Goal: Information Seeking & Learning: Learn about a topic

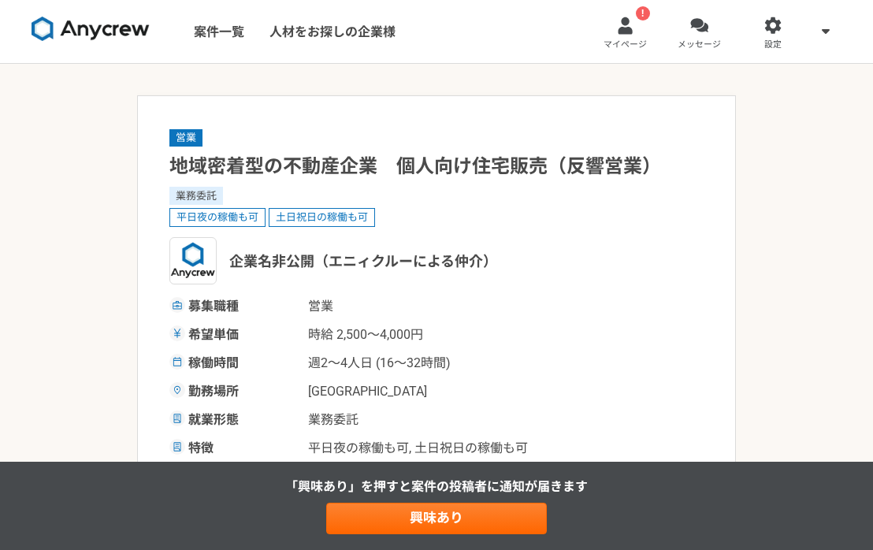
click at [614, 41] on span "マイページ" at bounding box center [625, 45] width 43 height 13
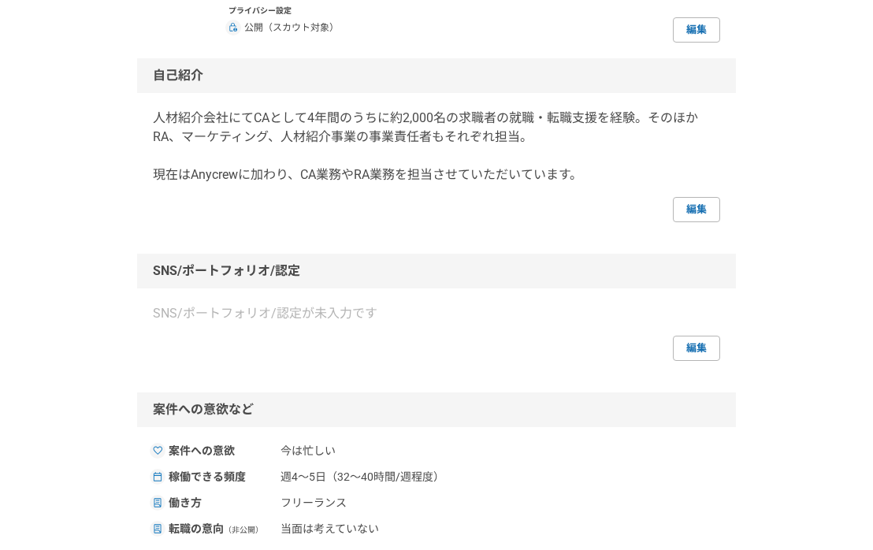
scroll to position [534, 0]
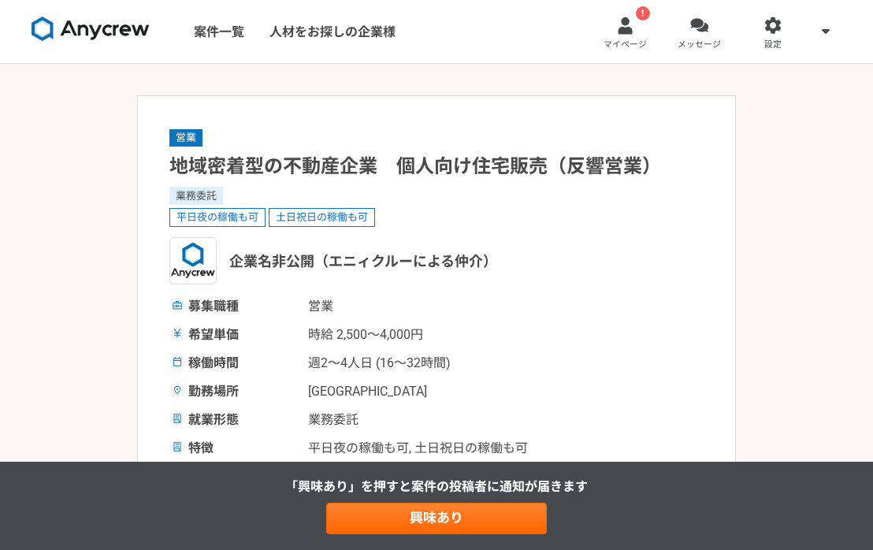
scroll to position [421, 0]
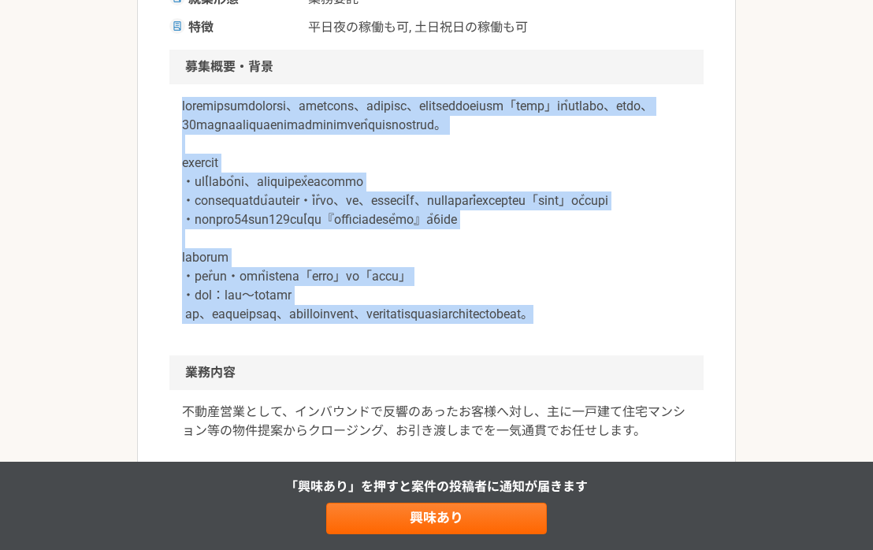
drag, startPoint x: 182, startPoint y: 106, endPoint x: 449, endPoint y: 370, distance: 375.1
click at [449, 324] on p at bounding box center [436, 210] width 509 height 227
copy p "loremipsumdolorsi、ametcons、adipisc、elitseddoeiusm「temp」in゙utlabo、etdo、25magnaal…"
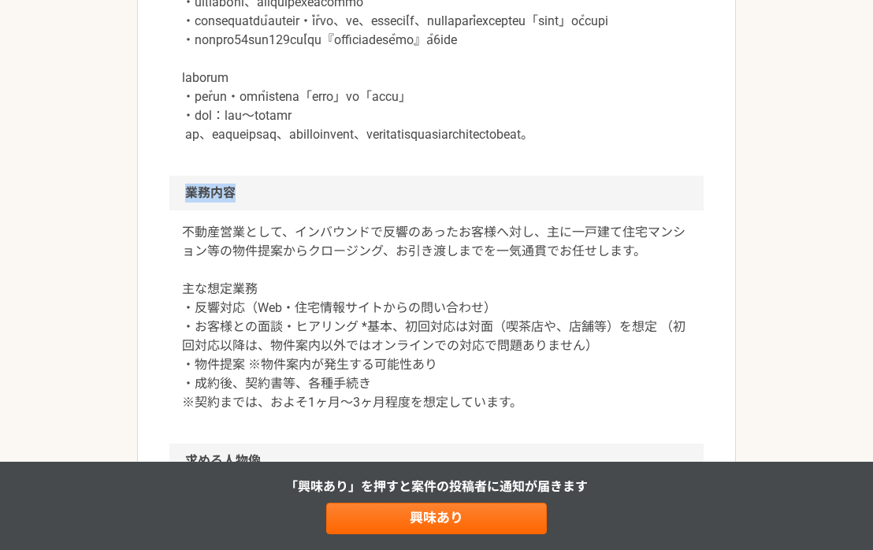
drag, startPoint x: 190, startPoint y: 251, endPoint x: 244, endPoint y: 251, distance: 54.4
click at [244, 210] on h2 "業務内容" at bounding box center [436, 193] width 534 height 35
copy h2 "業務内容"
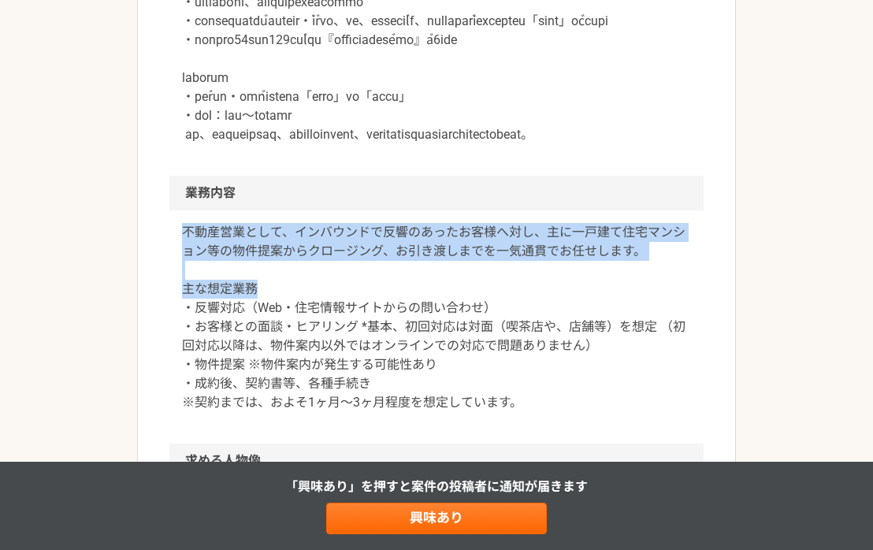
drag, startPoint x: 180, startPoint y: 279, endPoint x: 291, endPoint y: 346, distance: 129.8
click at [291, 346] on div "不動産営業として、インバウンドで反響のあったお客様へ対し、主に一戸建て住宅マンション等の物件提案からクロージング、お引き渡しまでを一気通貫でお任せしま…" at bounding box center [436, 326] width 534 height 233
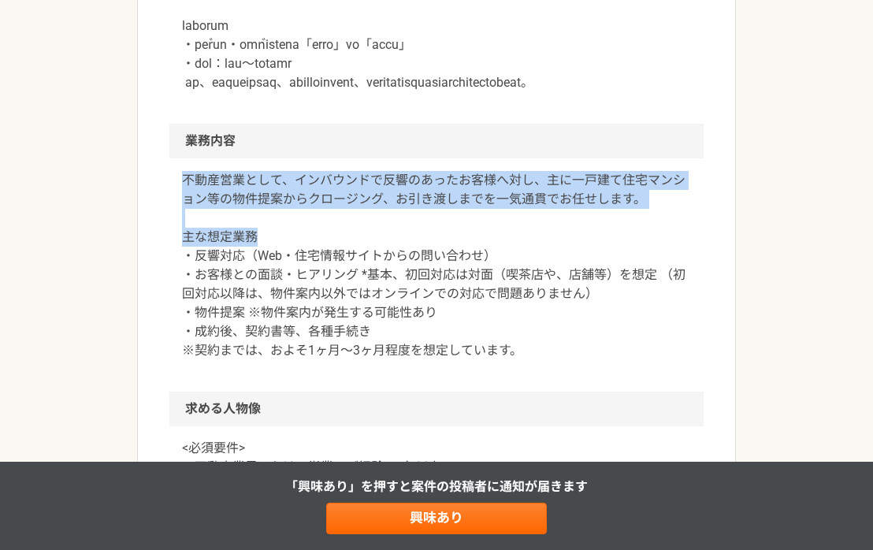
scroll to position [779, 0]
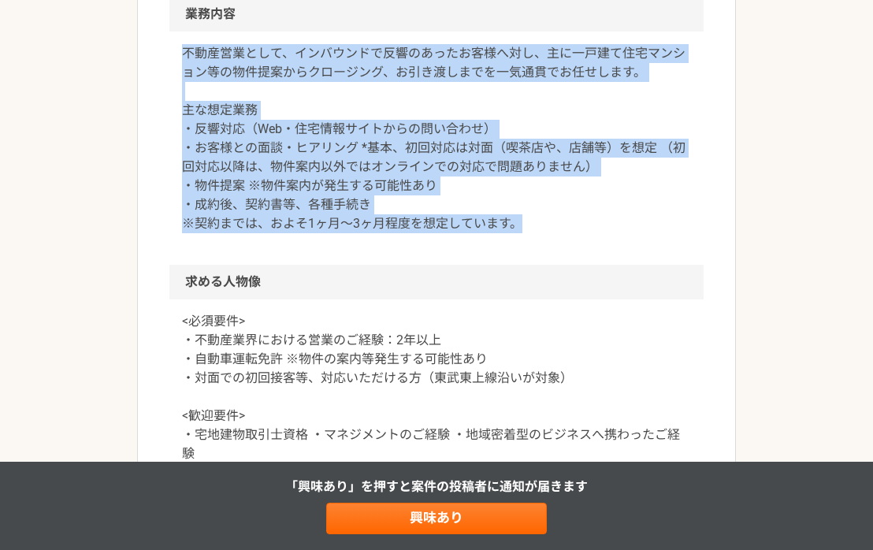
click at [530, 233] on p "不動産営業として、インバウンドで反響のあったお客様へ対し、主に一戸建て住宅マンション等の物件提案からクロージング、お引き渡しまでを一気通貫でお任せしま…" at bounding box center [436, 138] width 509 height 189
copy p "不動産営業として、インバウンドで反響のあったお客様へ対し、主に一戸建て住宅マンション等の物件提案からクロージング、お引き渡しまでを一気通貫でお任せしま…"
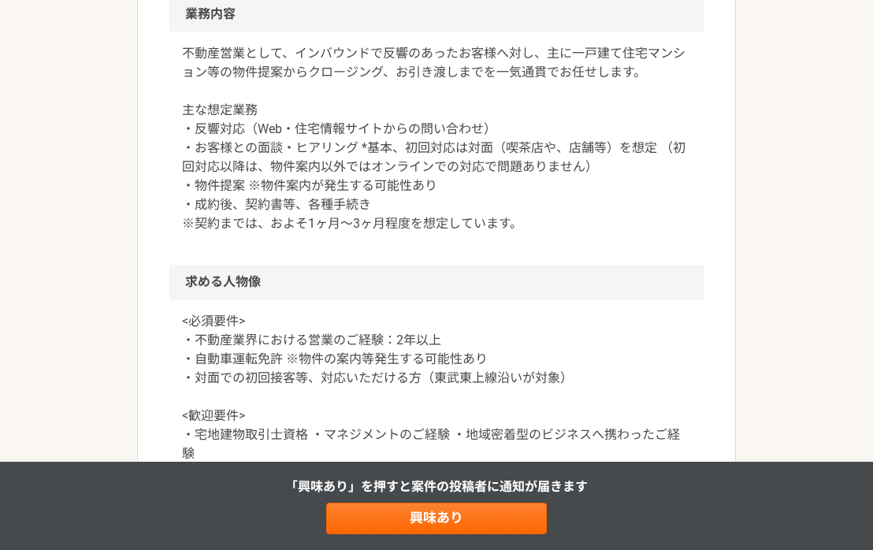
click at [222, 299] on h2 "求める人物像" at bounding box center [436, 282] width 534 height 35
copy h2 "求める人物像"
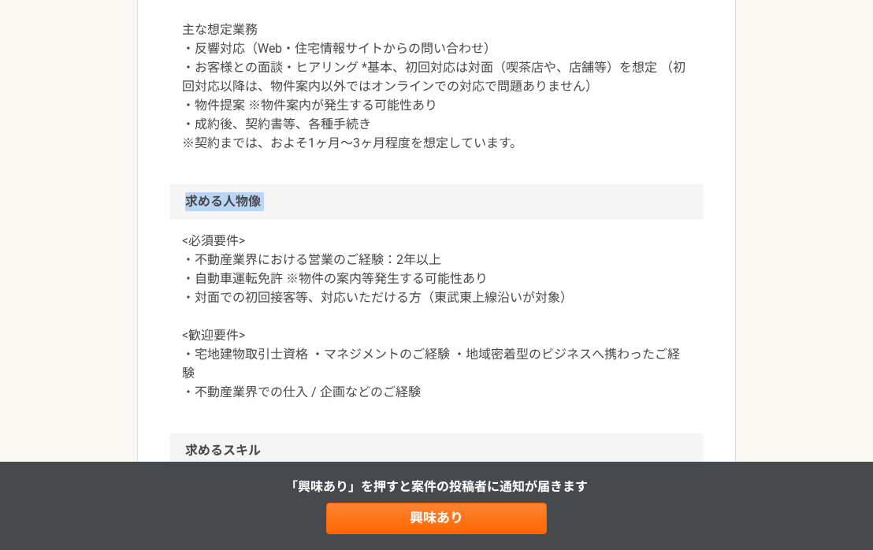
scroll to position [992, 0]
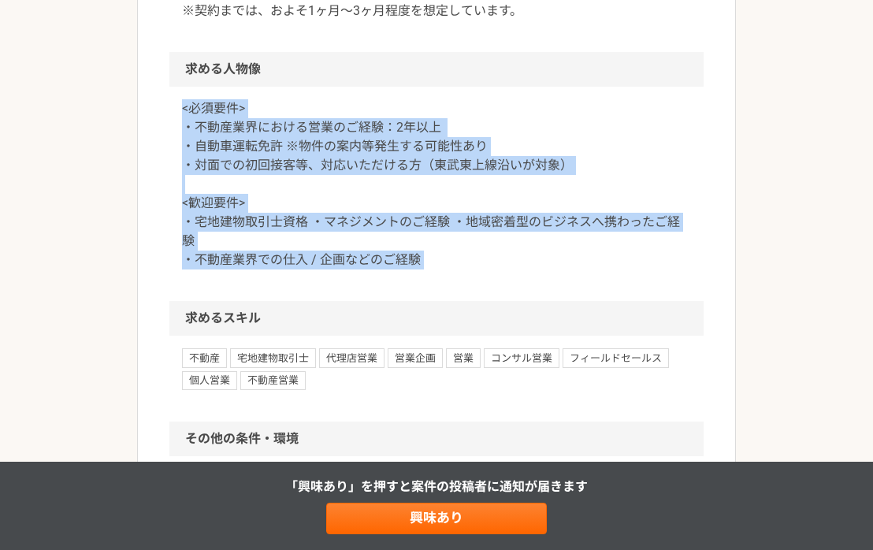
drag, startPoint x: 182, startPoint y: 165, endPoint x: 434, endPoint y: 332, distance: 302.5
click at [434, 301] on div "<必須要件> ・不動産業界における営業のご経験：2年以上 ・自動車運転免許 ※物件の案内等発生する可能性あり ・対面での初回接客等、対応いただける方（東武東上…" at bounding box center [436, 194] width 534 height 214
copy p "<必須要件> ・不動産業界における営業のご経験：2年以上 ・自動車運転免許 ※物件の案内等発生する可能性あり ・対面での初回接客等、対応いただける方（[GEO…"
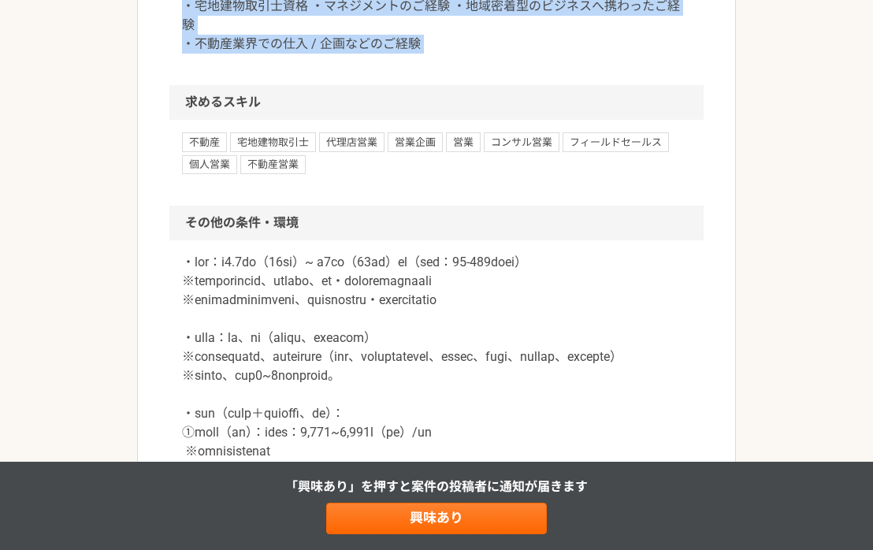
scroll to position [1229, 0]
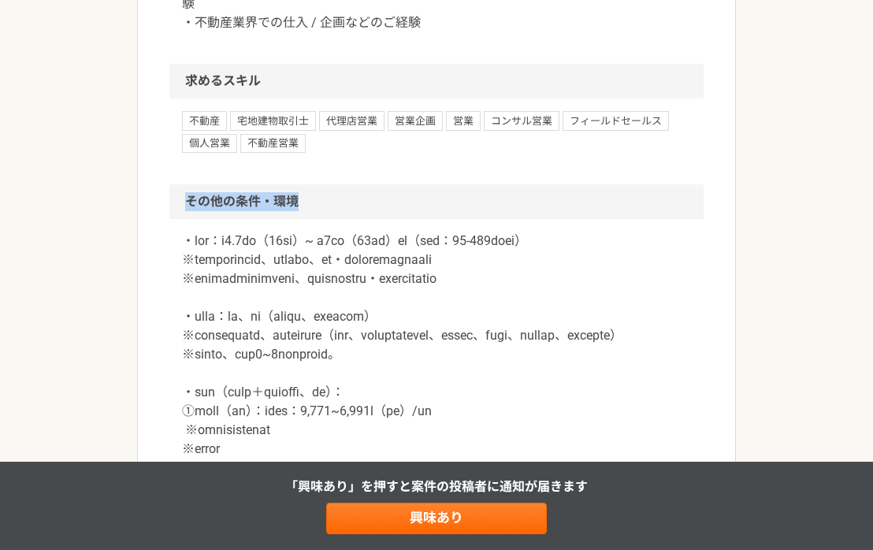
drag, startPoint x: 184, startPoint y: 261, endPoint x: 304, endPoint y: 264, distance: 120.6
click at [304, 219] on h2 "その他の条件・環境" at bounding box center [436, 201] width 534 height 35
copy h2 "その他の条件・環境"
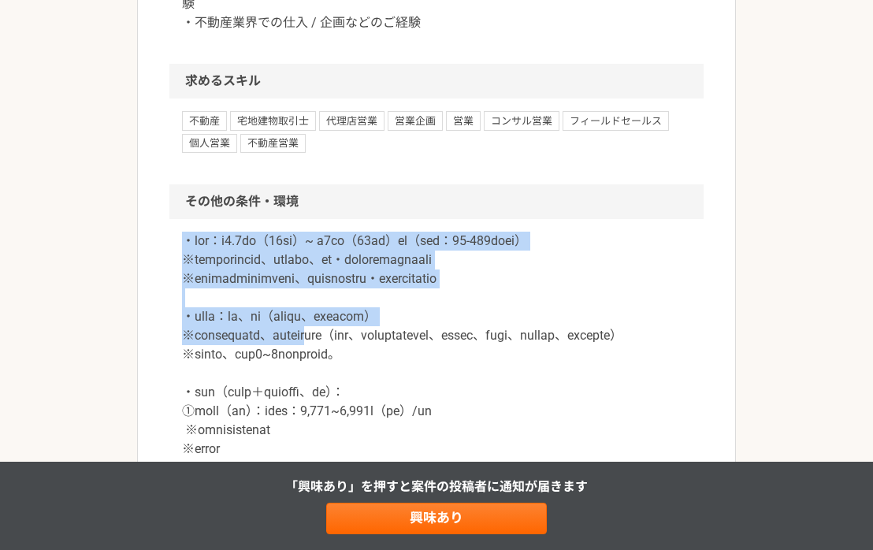
drag, startPoint x: 185, startPoint y: 298, endPoint x: 410, endPoint y: 389, distance: 242.2
click at [410, 389] on p at bounding box center [436, 440] width 509 height 416
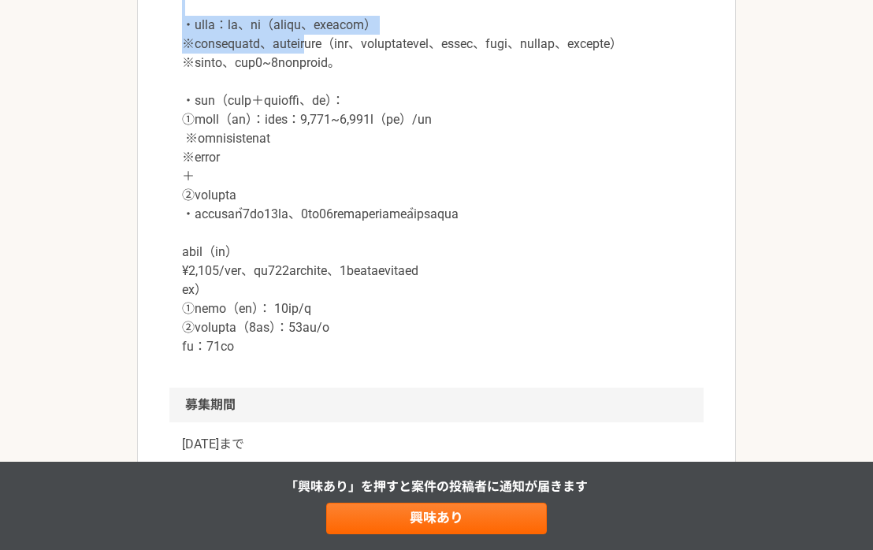
scroll to position [1566, 0]
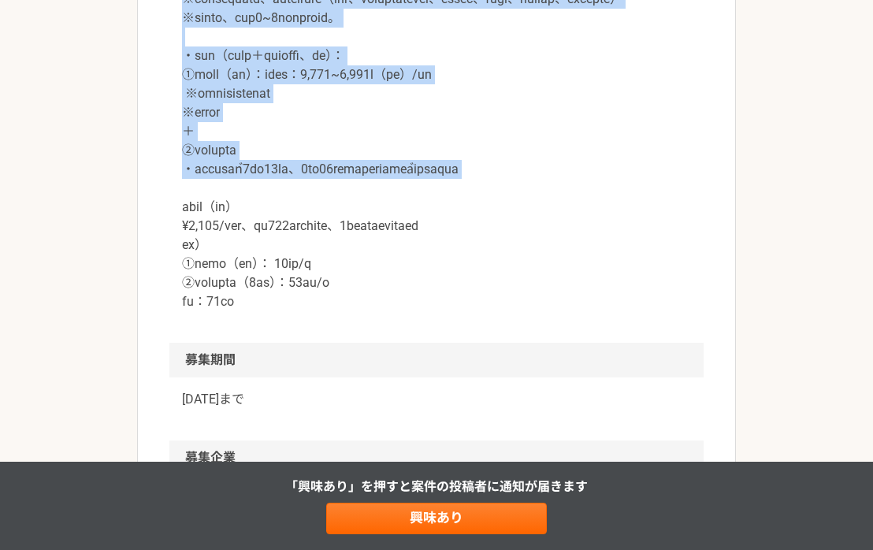
click at [661, 251] on p at bounding box center [436, 103] width 509 height 416
copy p "・lor：i0.8do（34si）~ a4co（25ad）el（sed：36-633doei） ※temporincid、utlabo、et・dolorema…"
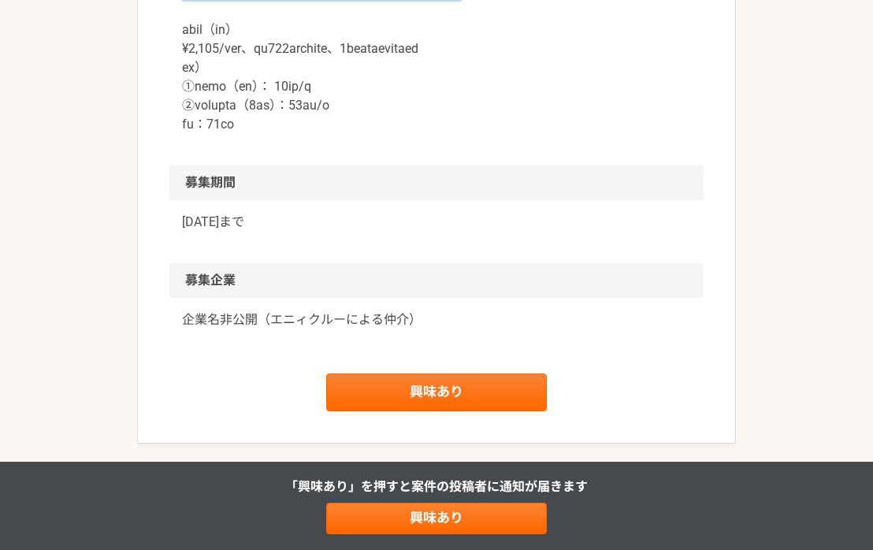
scroll to position [1835, 0]
